Goal: Navigation & Orientation: Find specific page/section

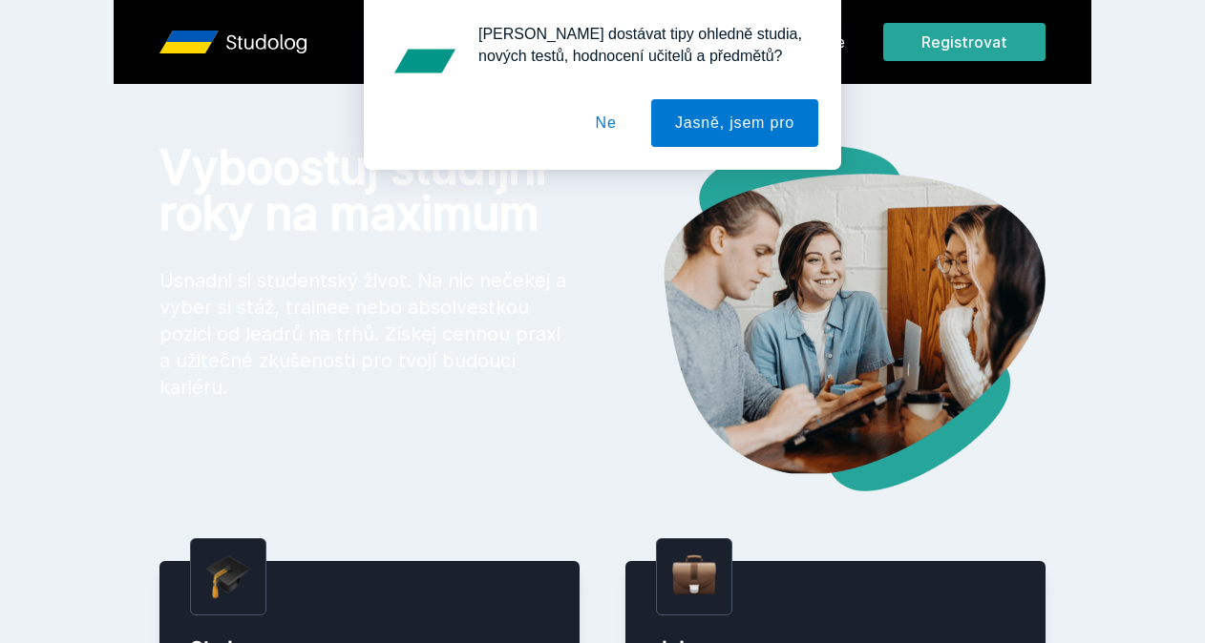
click at [942, 107] on div "[PERSON_NAME] dostávat tipy ohledně studia, nových testů, hodnocení učitelů a p…" at bounding box center [602, 85] width 1205 height 170
click at [607, 132] on button "Ne" at bounding box center [606, 123] width 69 height 48
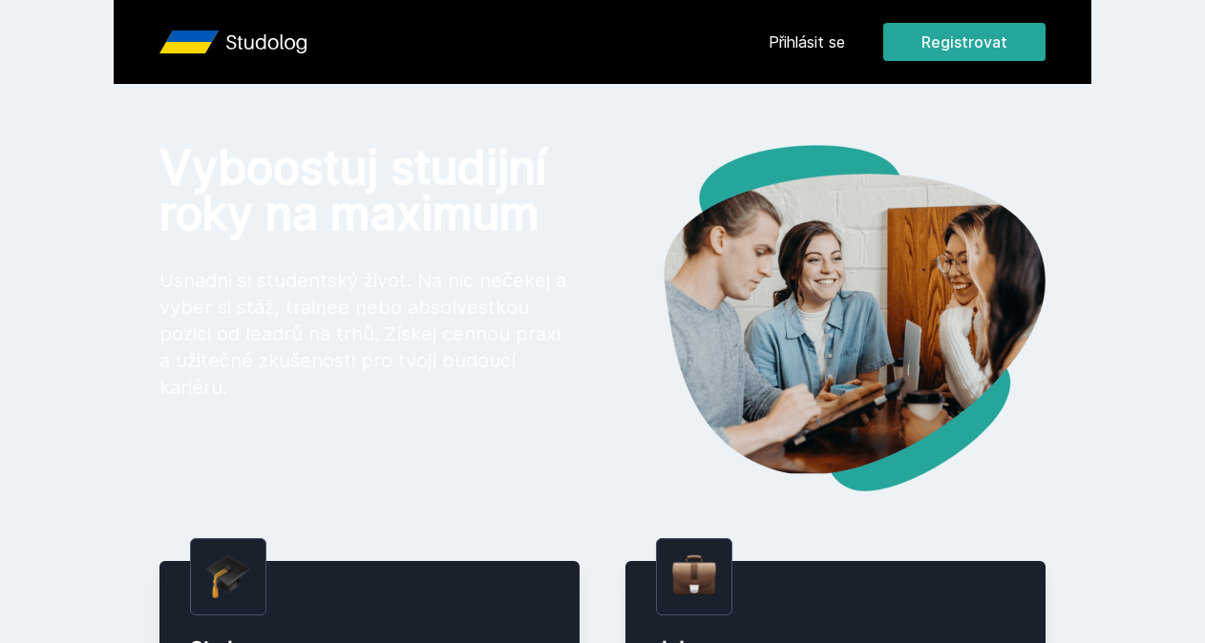
click at [810, 38] on link "Přihlásit se" at bounding box center [807, 42] width 76 height 23
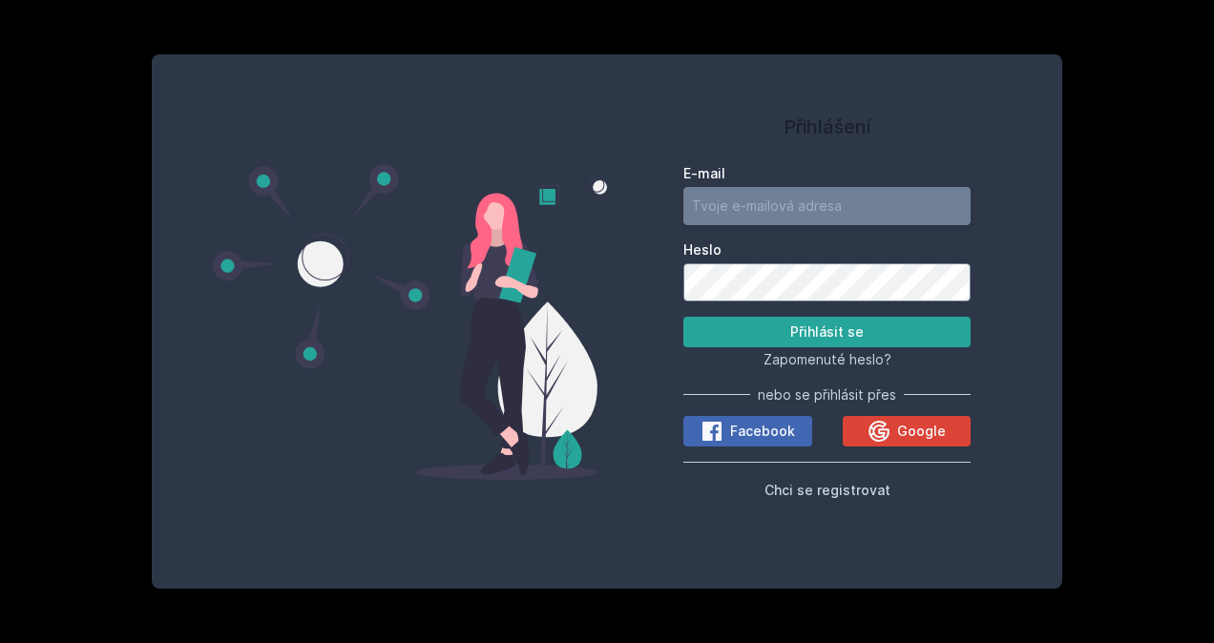
type input "[EMAIL_ADDRESS][DOMAIN_NAME]"
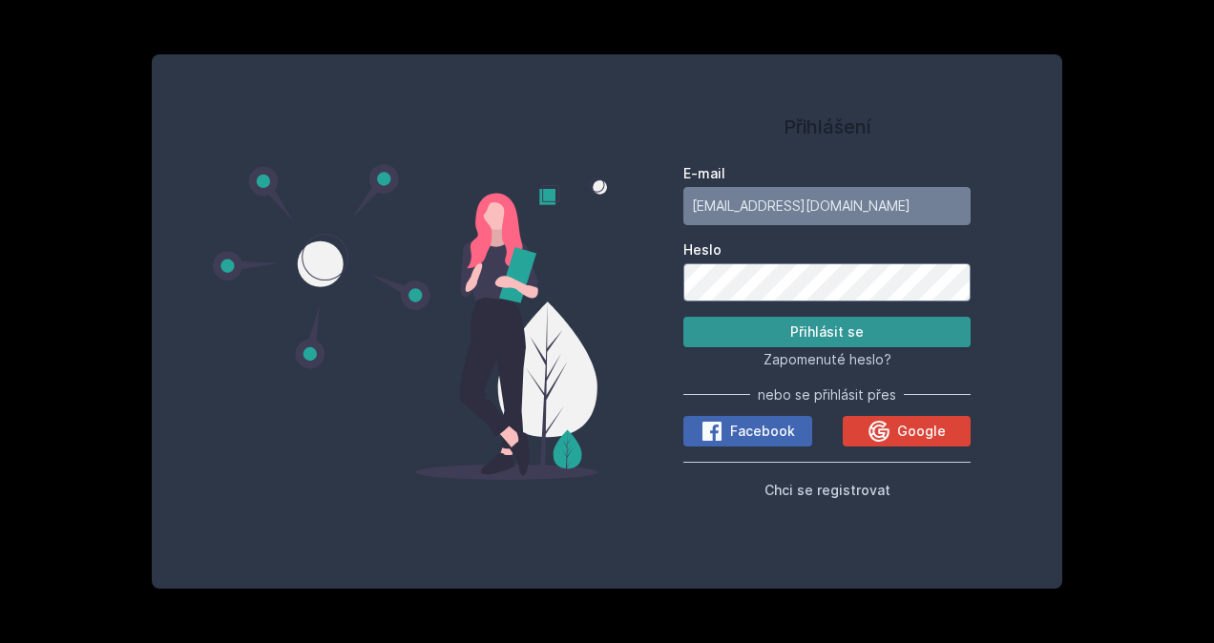
click at [745, 339] on button "Přihlásit se" at bounding box center [827, 332] width 287 height 31
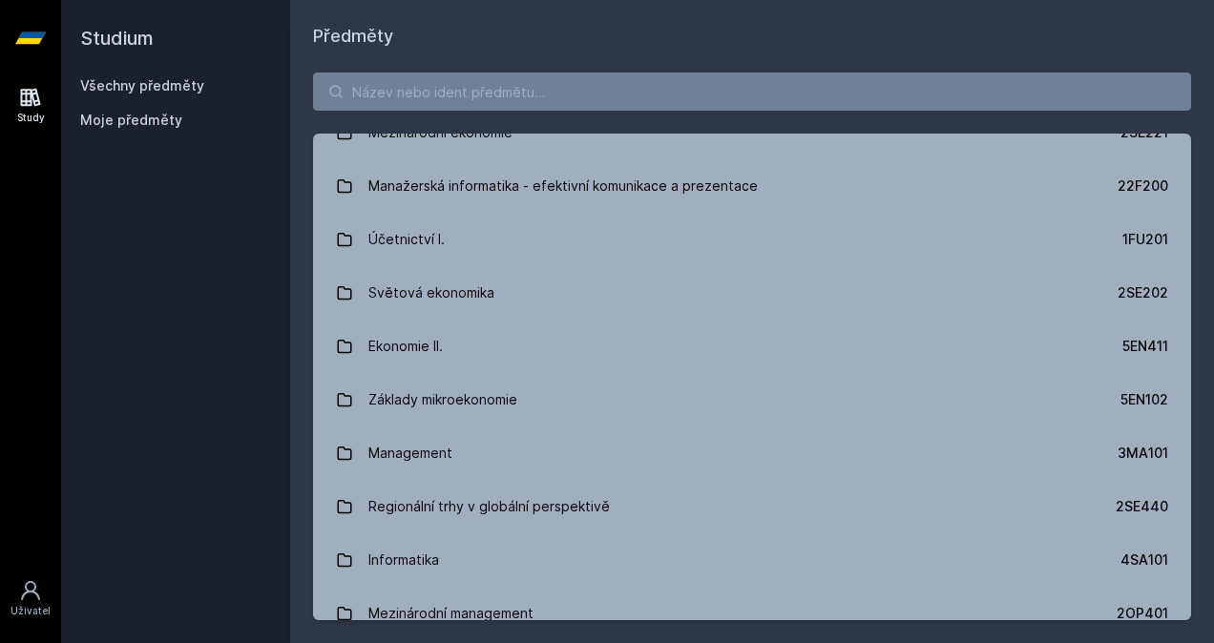
scroll to position [736, 0]
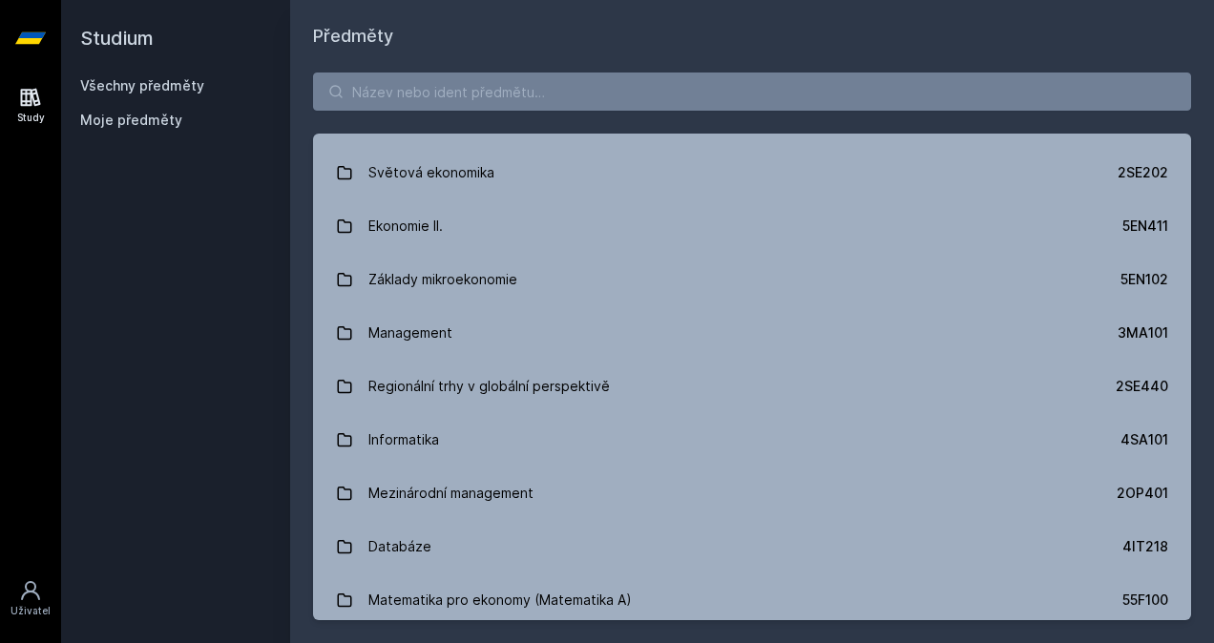
click at [165, 111] on span "Moje předměty" at bounding box center [131, 120] width 102 height 19
click at [151, 115] on span "Moje předměty" at bounding box center [131, 120] width 102 height 19
click at [154, 117] on span "Moje předměty" at bounding box center [131, 120] width 102 height 19
click at [420, 92] on input "search" at bounding box center [752, 92] width 878 height 38
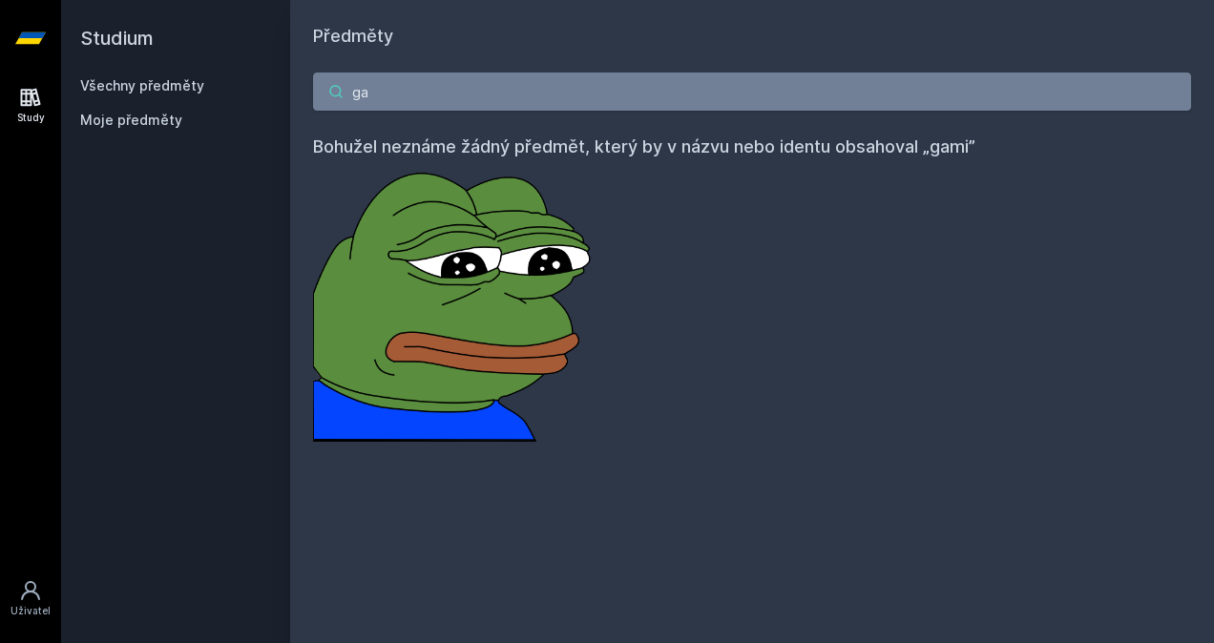
type input "g"
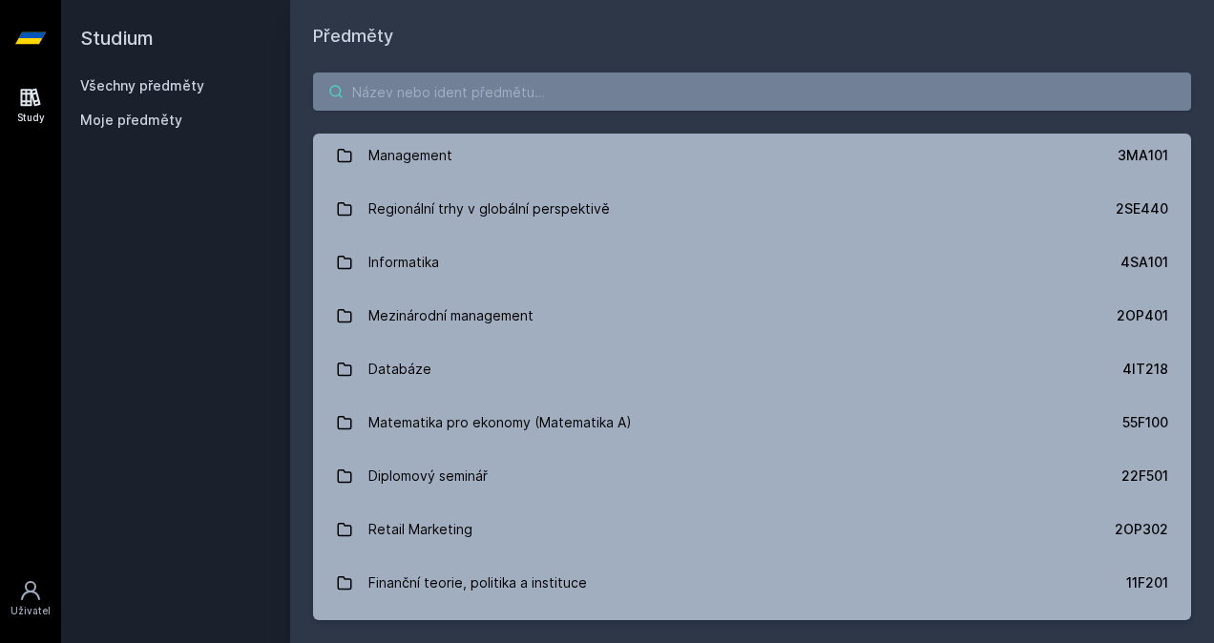
scroll to position [0, 0]
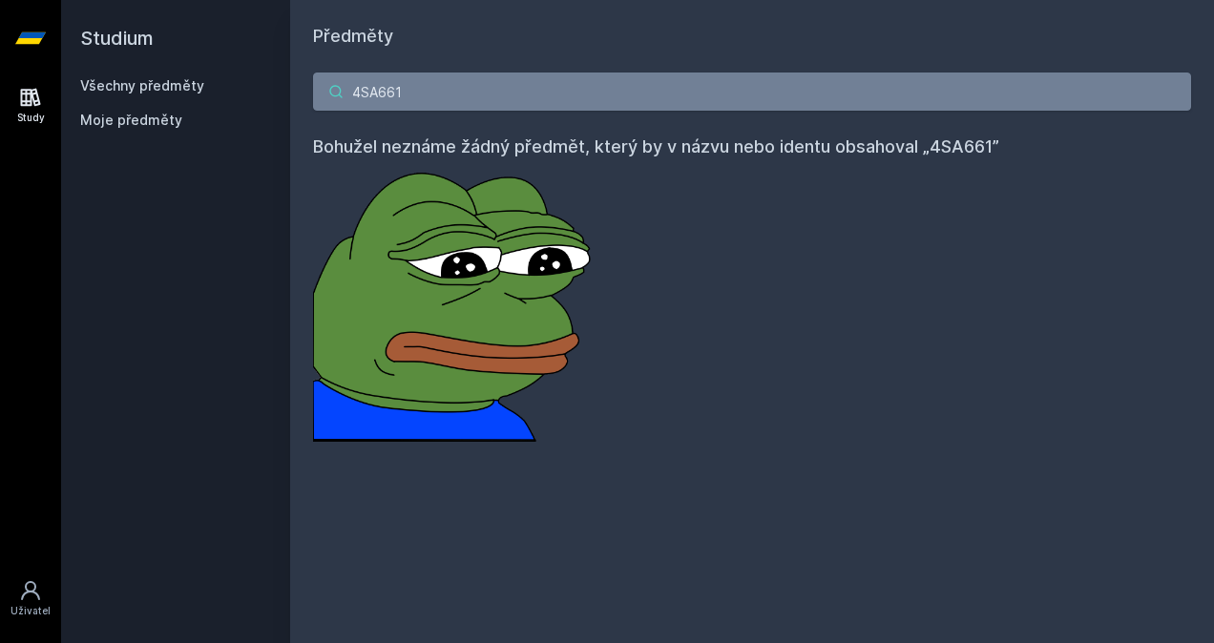
type input "4SA661"
